Goal: Entertainment & Leisure: Consume media (video, audio)

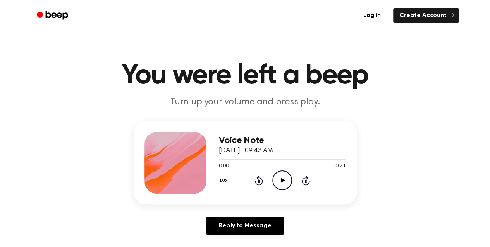
click at [281, 188] on icon "Play Audio" at bounding box center [282, 181] width 20 height 20
click at [281, 188] on icon "Pause Audio" at bounding box center [282, 181] width 20 height 20
click at [278, 185] on icon "Play Audio" at bounding box center [282, 181] width 20 height 20
click at [244, 158] on div at bounding box center [282, 159] width 127 height 6
click at [240, 159] on div at bounding box center [238, 159] width 38 height 1
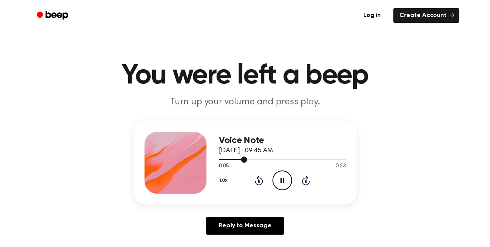
click at [229, 159] on div at bounding box center [233, 159] width 29 height 1
click at [283, 183] on icon at bounding box center [281, 180] width 3 height 5
